Goal: Information Seeking & Learning: Check status

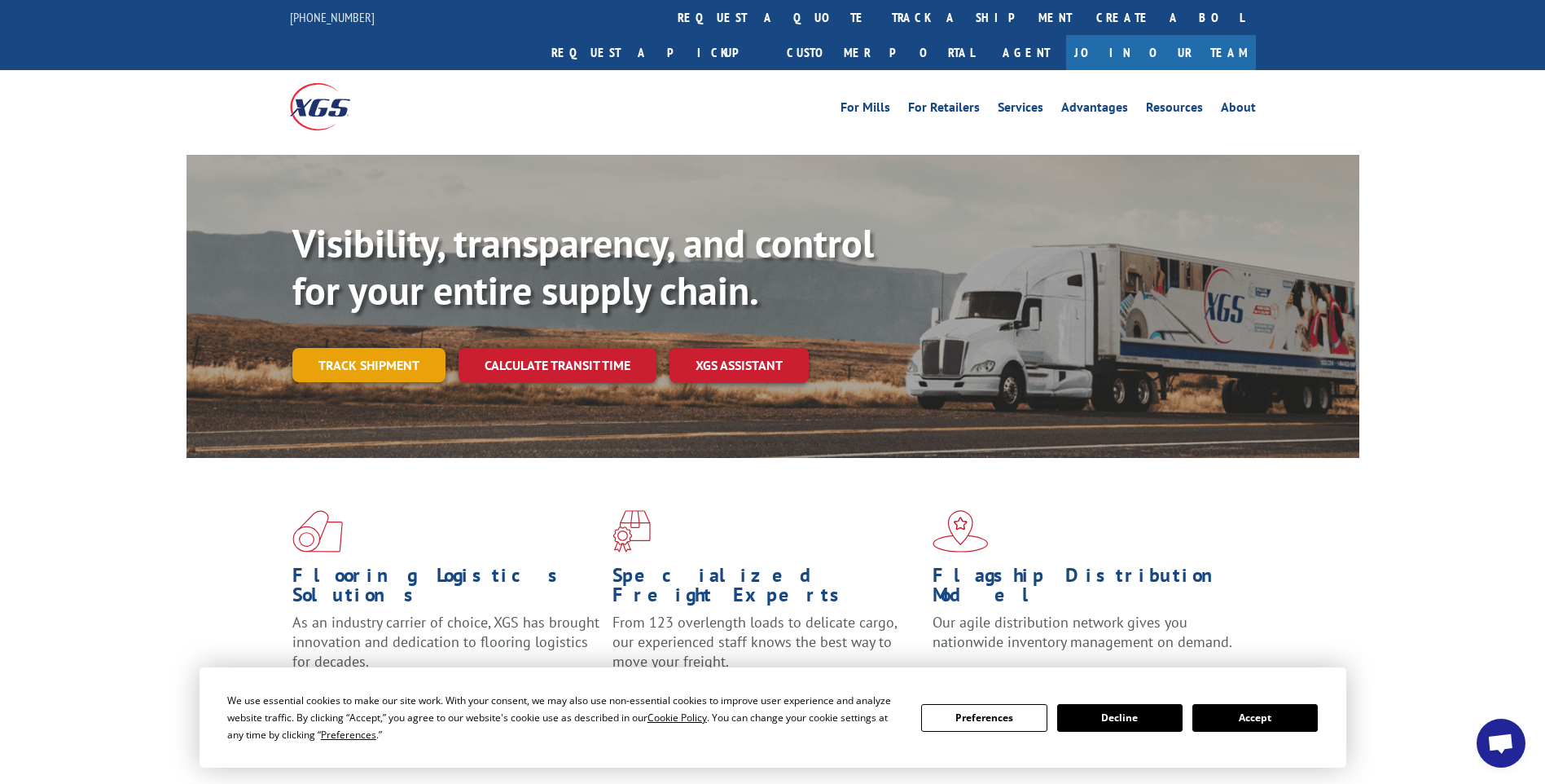
click at [396, 348] on link "Track shipment" at bounding box center [368, 365] width 153 height 35
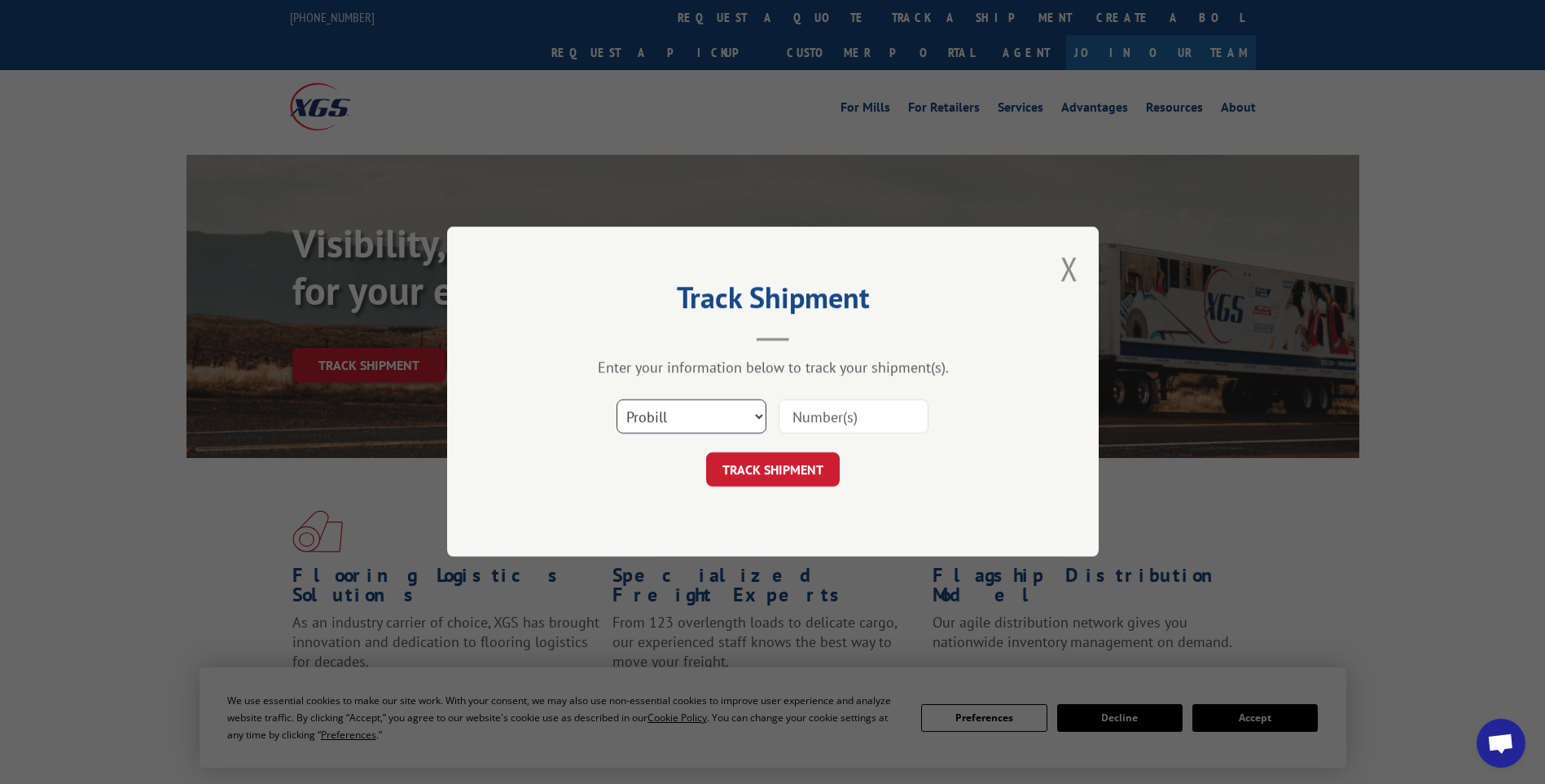
click at [680, 413] on select "Select category... Probill BOL PO" at bounding box center [691, 417] width 150 height 35
select select "bol"
click at [617, 400] on select "Select category... Probill BOL PO" at bounding box center [691, 417] width 150 height 35
click at [878, 401] on input at bounding box center [853, 417] width 150 height 35
type input "579992"
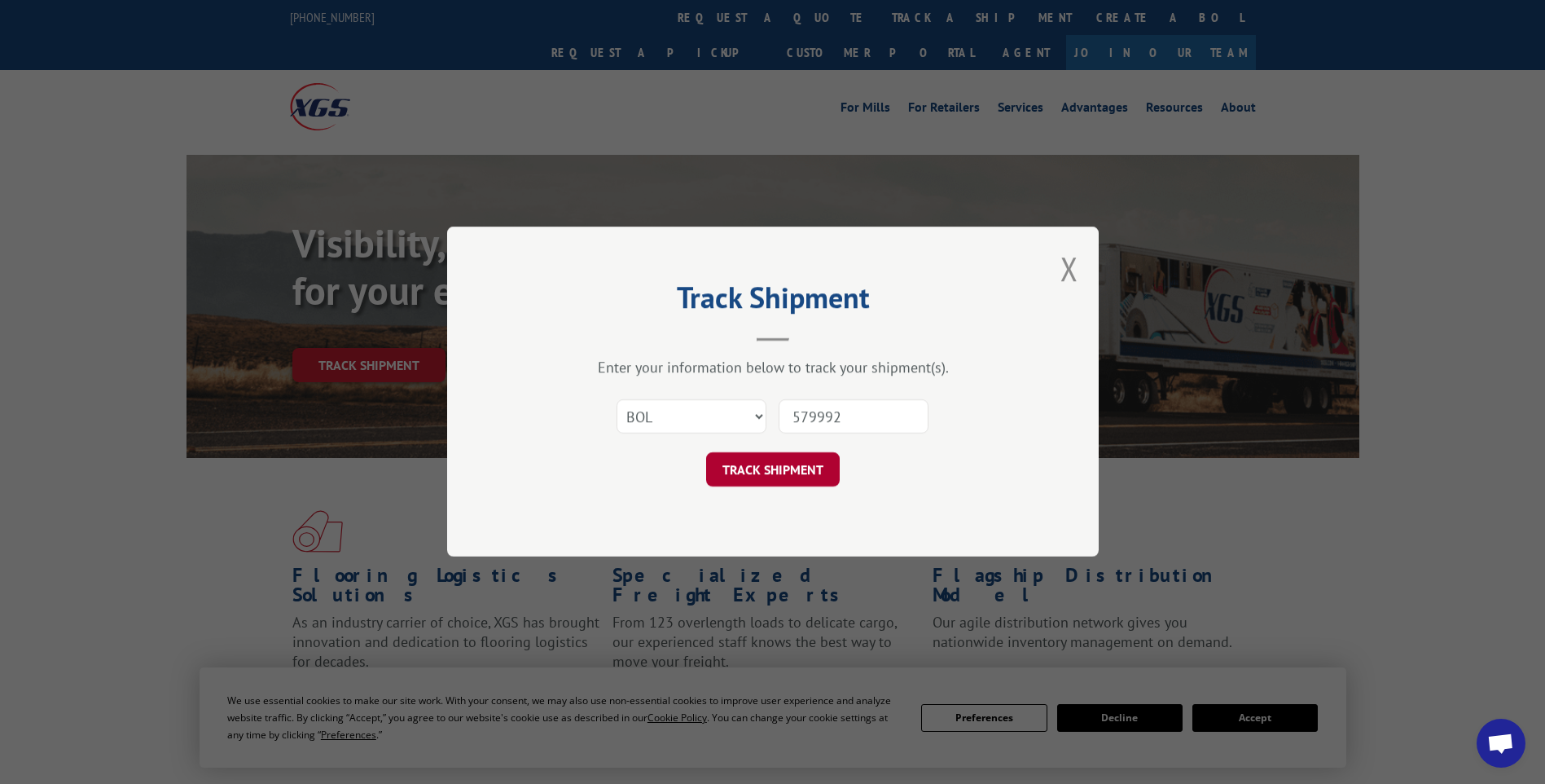
click at [777, 472] on button "TRACK SHIPMENT" at bounding box center [772, 470] width 134 height 35
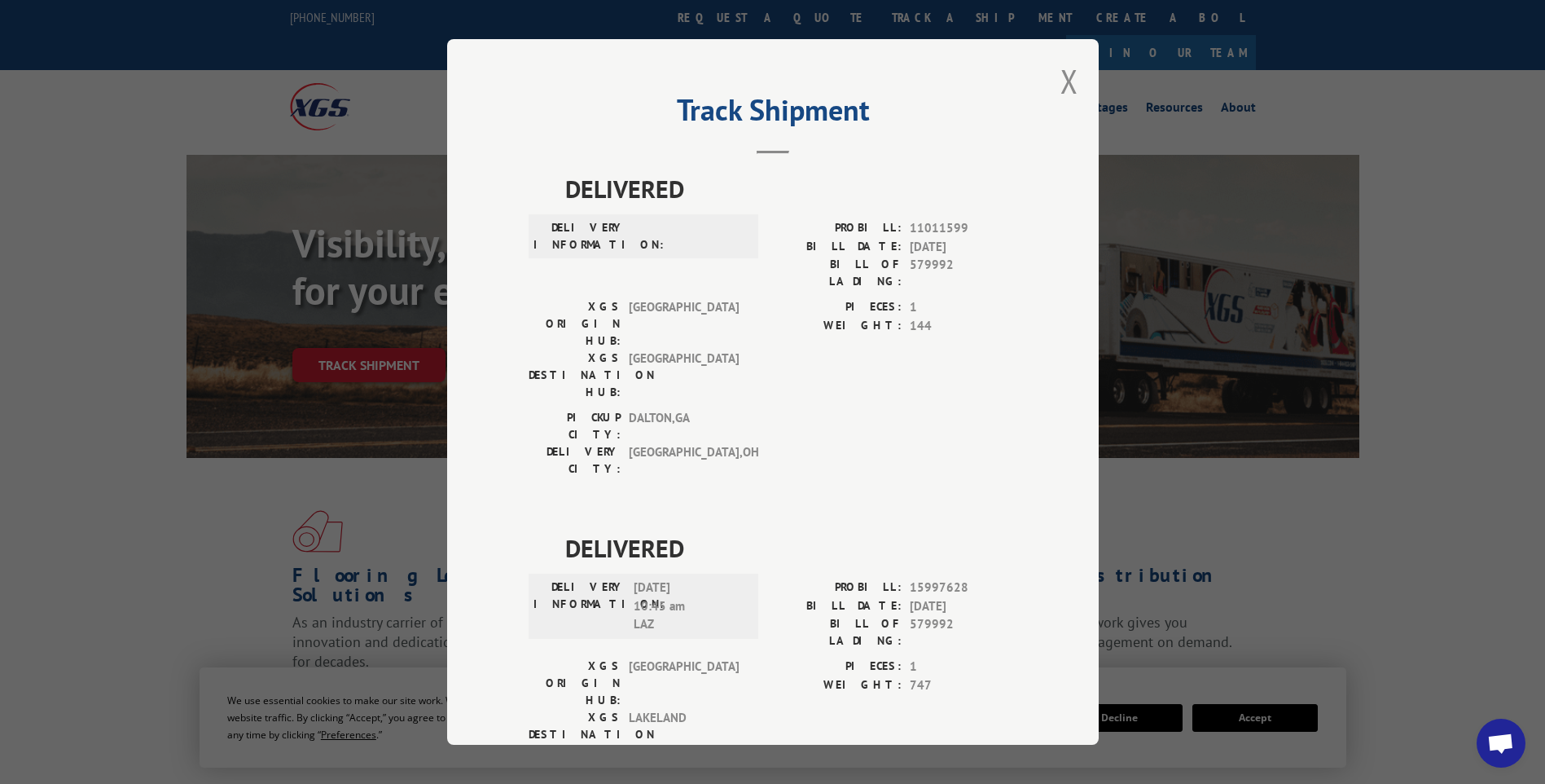
scroll to position [24, 0]
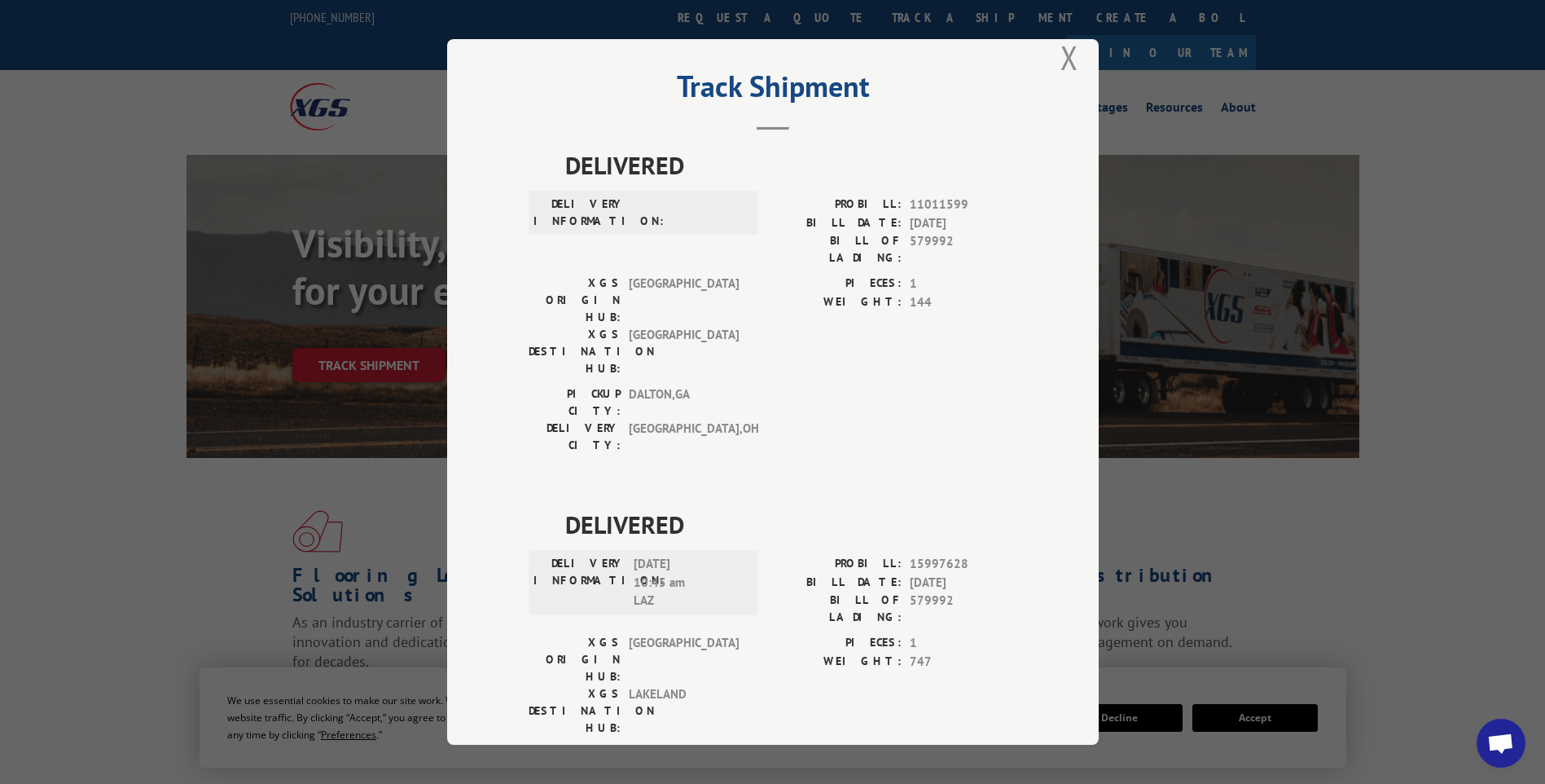
click at [1052, 53] on div "Track Shipment DELIVERED DELIVERY INFORMATION: PROBILL: 11011599 BILL DATE: [DA…" at bounding box center [772, 391] width 651 height 705
click at [1071, 64] on button "Close modal" at bounding box center [1069, 58] width 18 height 43
